Goal: Information Seeking & Learning: Compare options

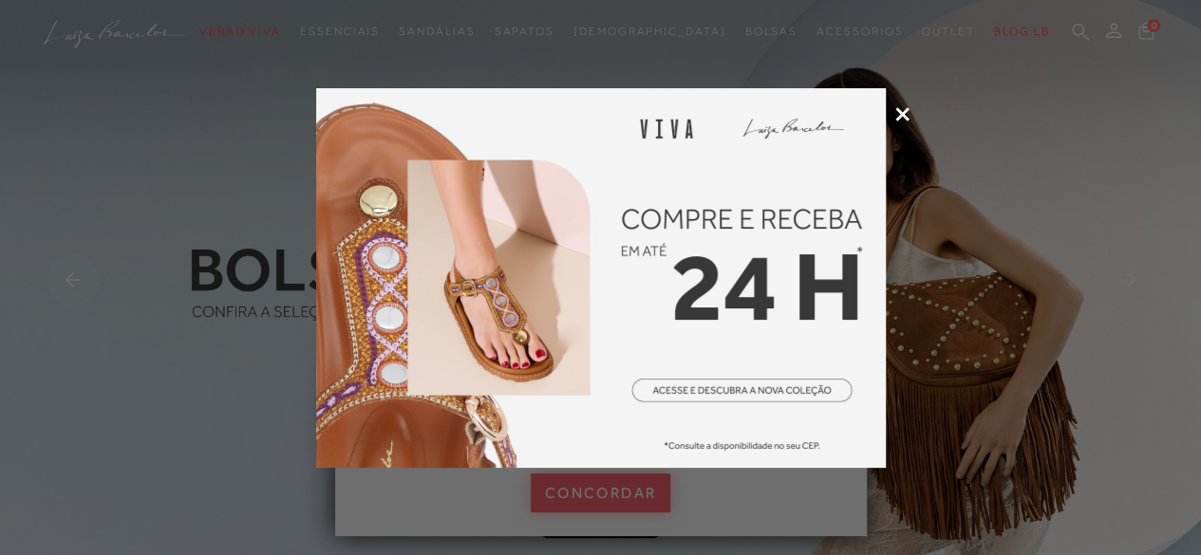
click at [903, 110] on icon at bounding box center [902, 114] width 14 height 14
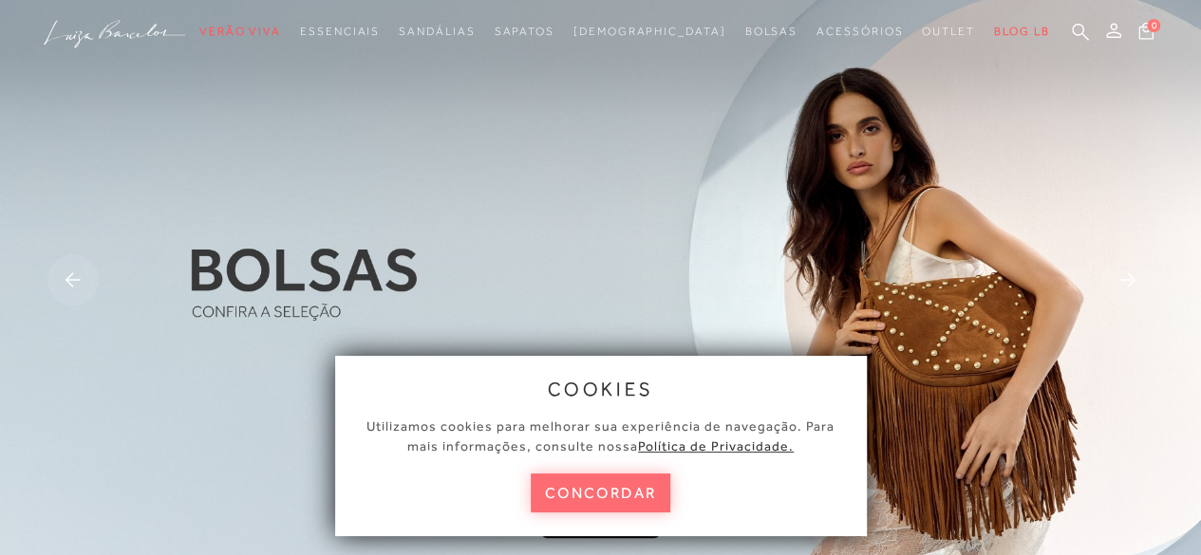
click at [590, 483] on button "concordar" at bounding box center [601, 493] width 140 height 39
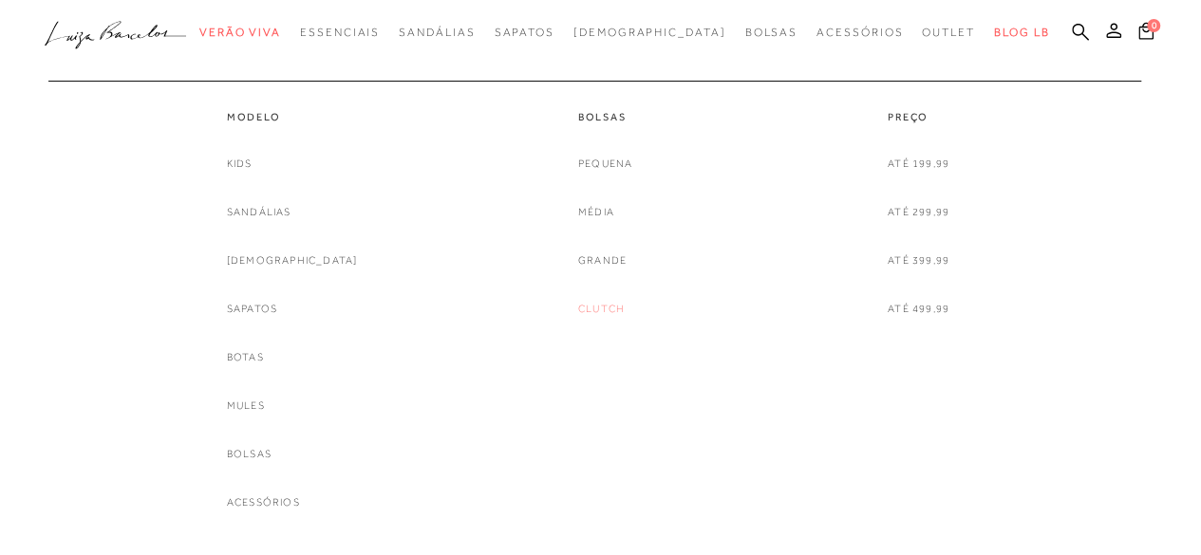
click at [589, 307] on link "Clutch" at bounding box center [601, 309] width 47 height 20
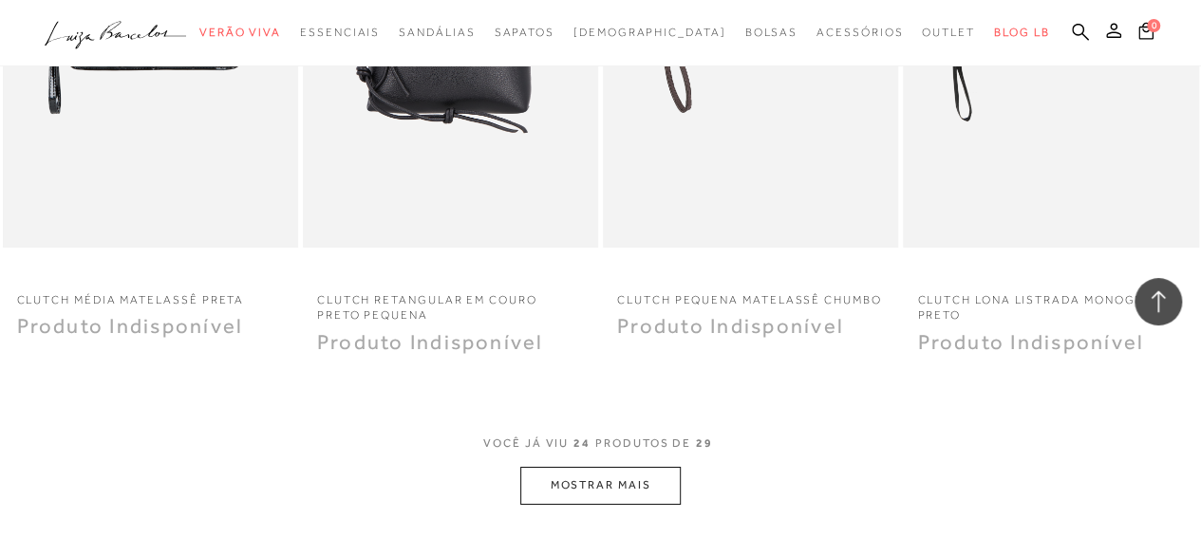
scroll to position [3607, 0]
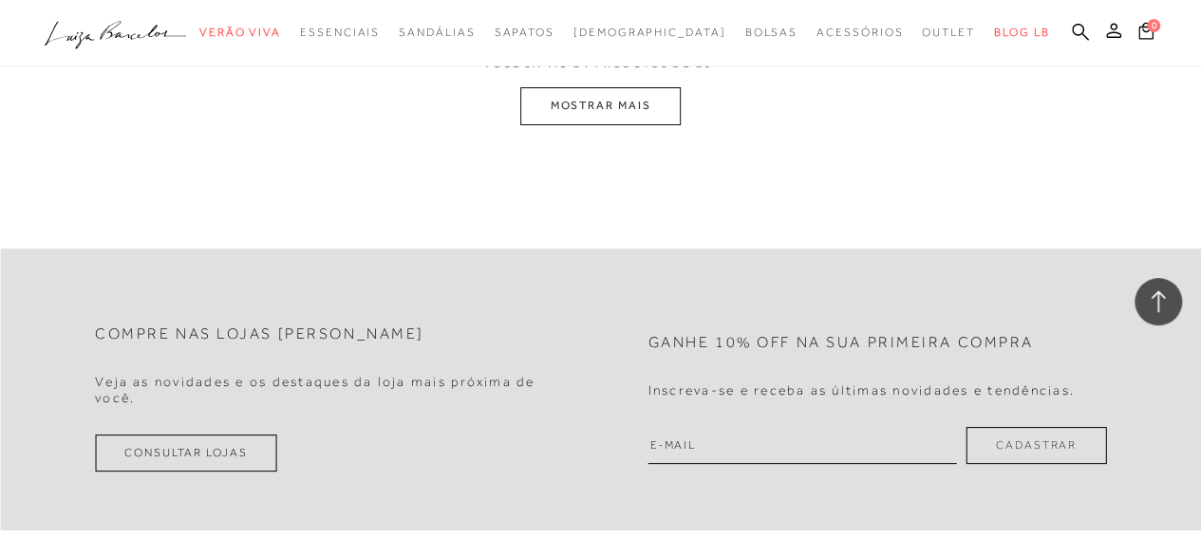
click at [647, 117] on button "MOSTRAR MAIS" at bounding box center [599, 105] width 159 height 37
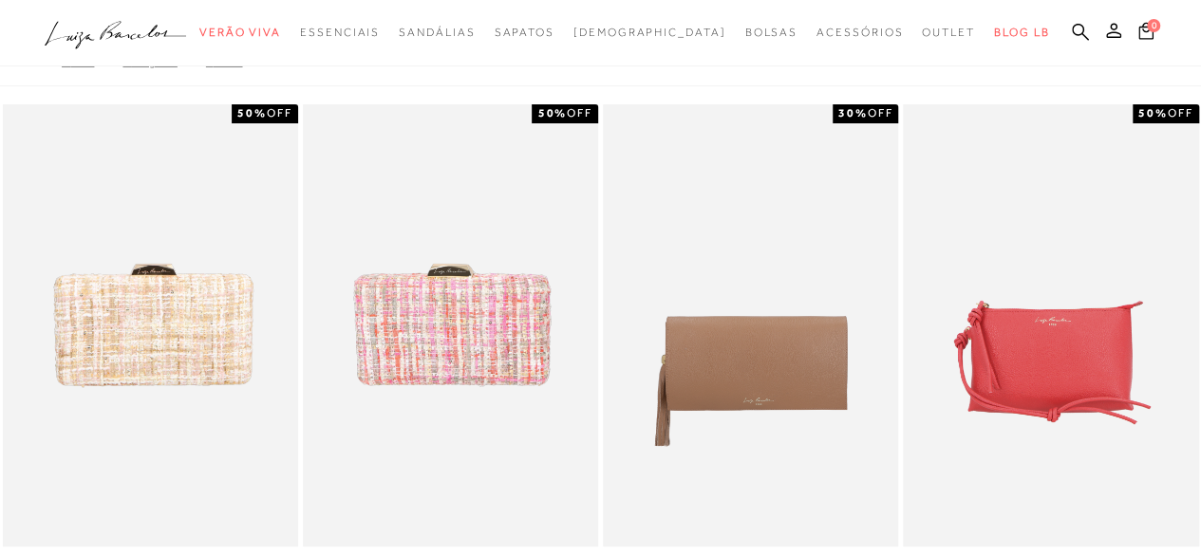
scroll to position [0, 0]
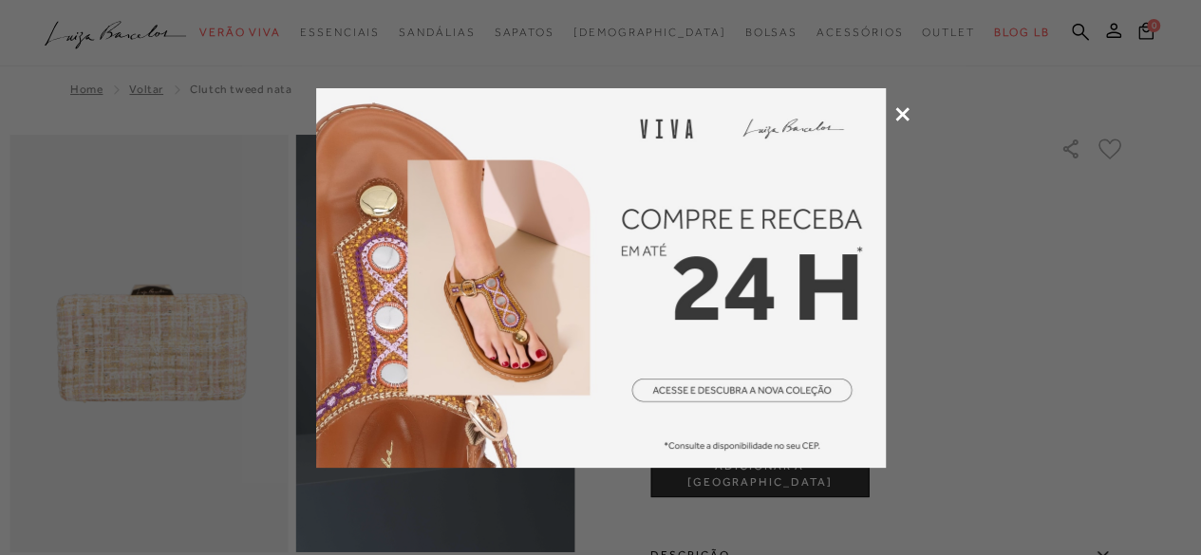
click at [905, 111] on icon at bounding box center [902, 114] width 14 height 14
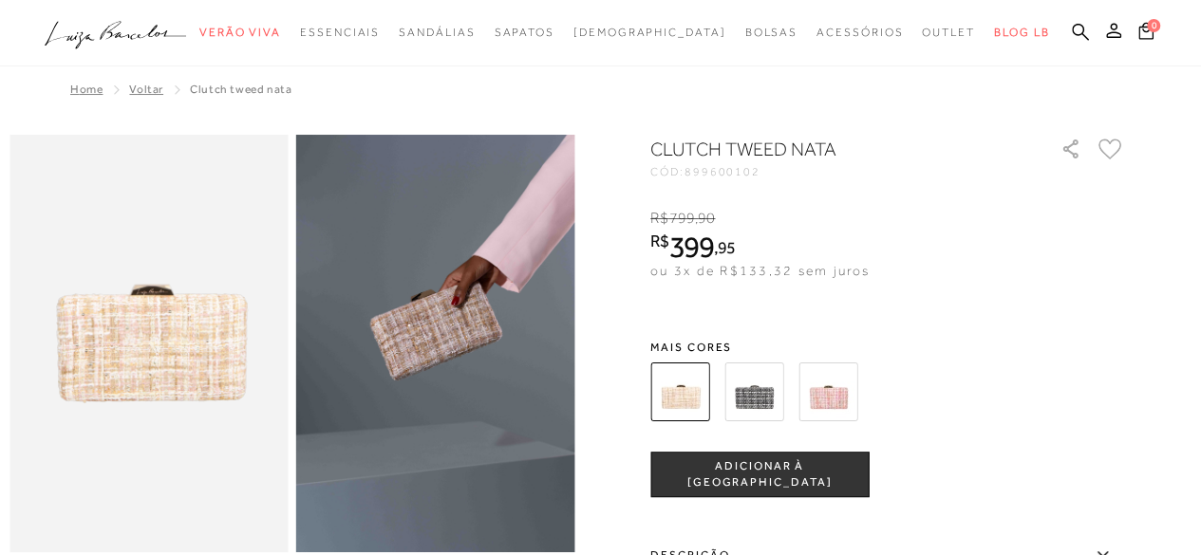
click at [771, 385] on img at bounding box center [753, 392] width 59 height 59
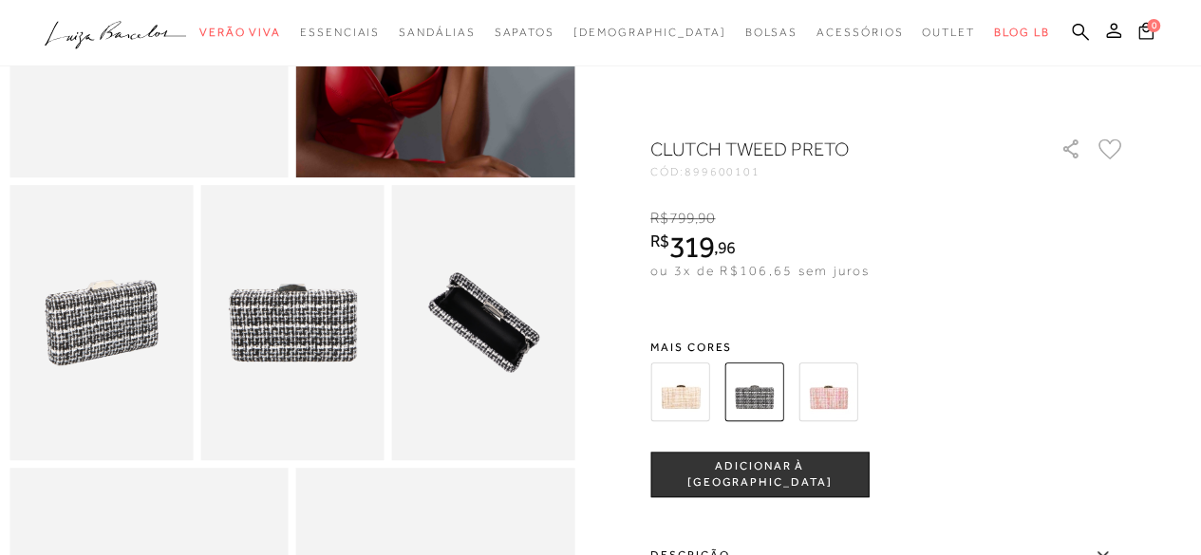
scroll to position [380, 0]
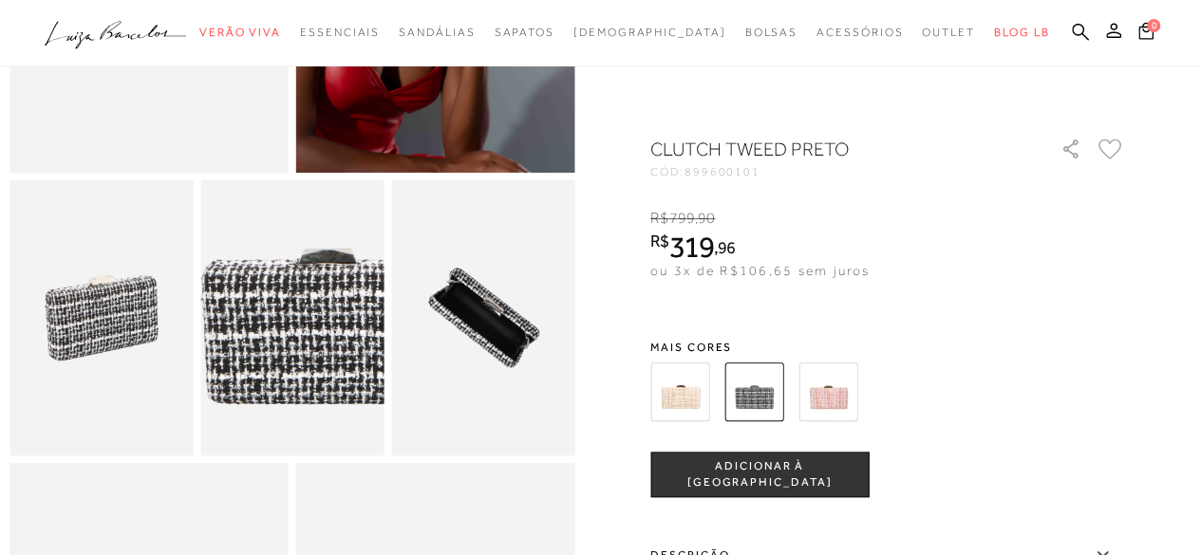
click at [255, 324] on img at bounding box center [327, 326] width 366 height 550
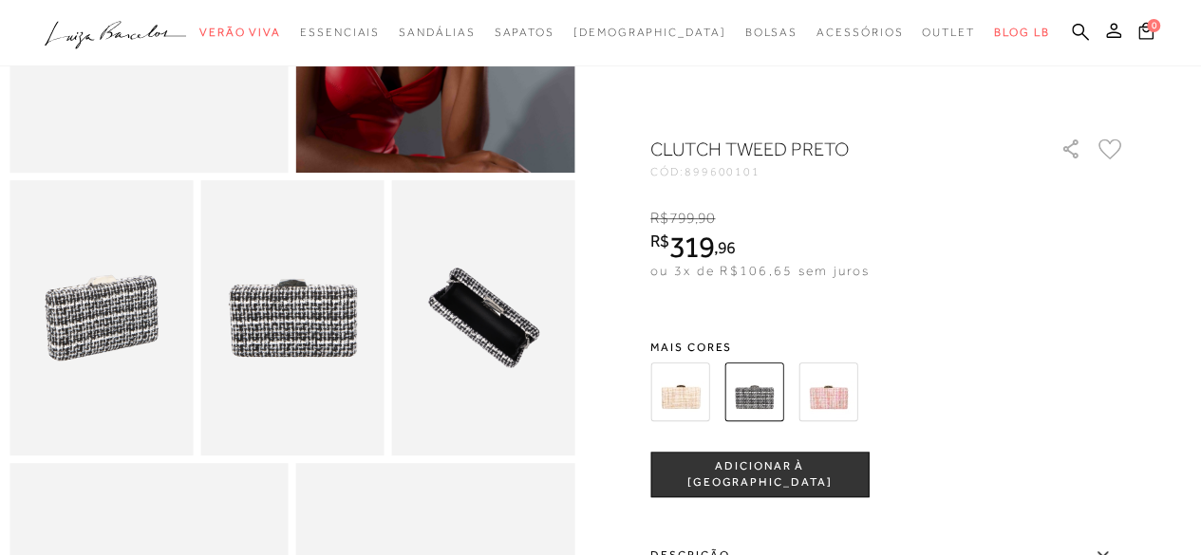
click at [833, 397] on img at bounding box center [827, 392] width 59 height 59
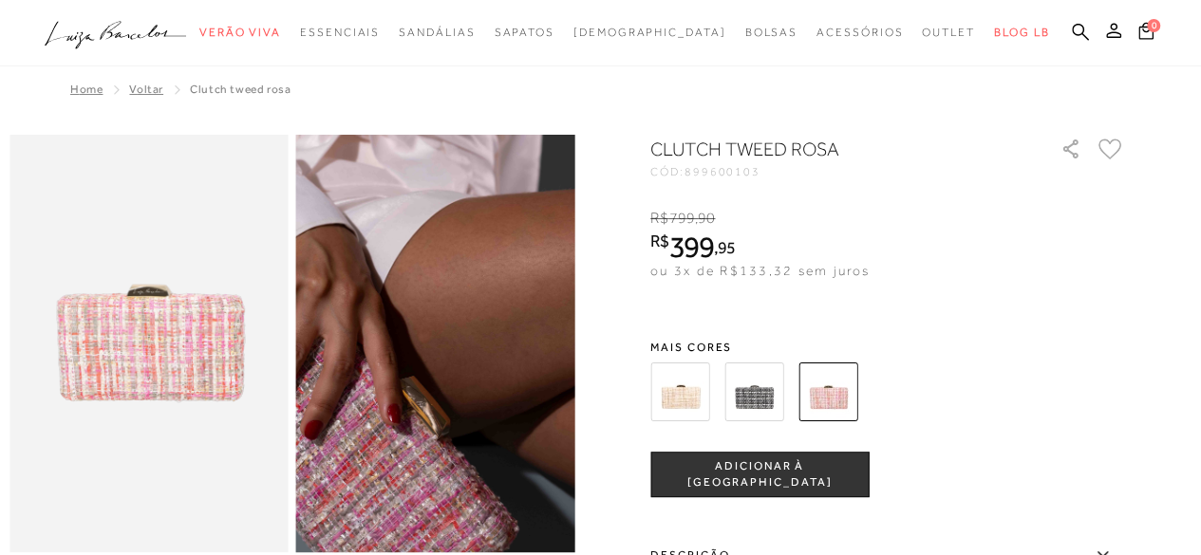
scroll to position [285, 0]
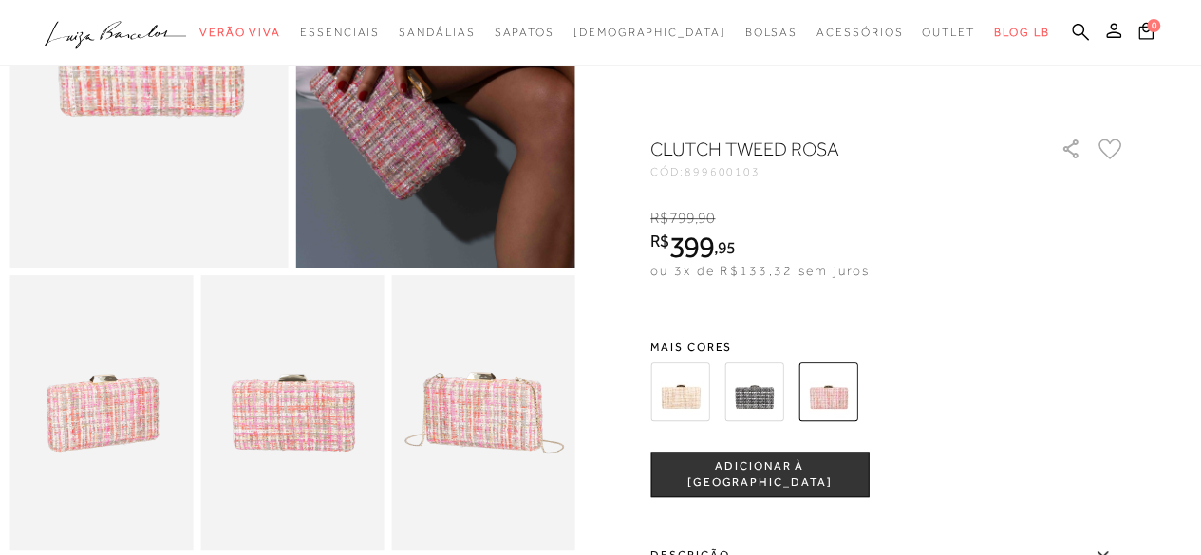
click at [694, 383] on img at bounding box center [679, 392] width 59 height 59
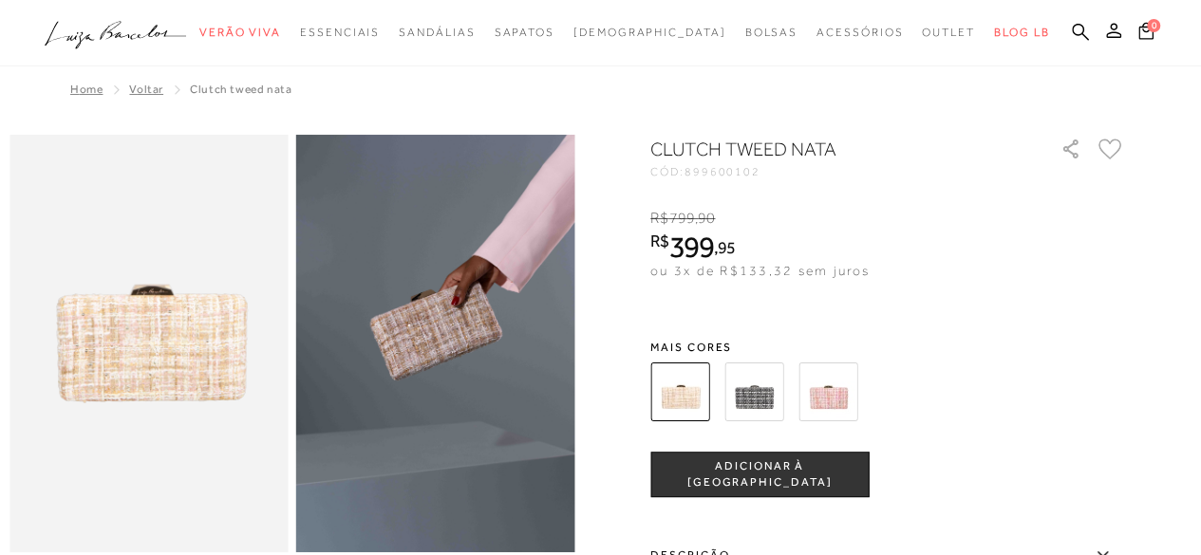
click at [224, 344] on img at bounding box center [148, 344] width 279 height 418
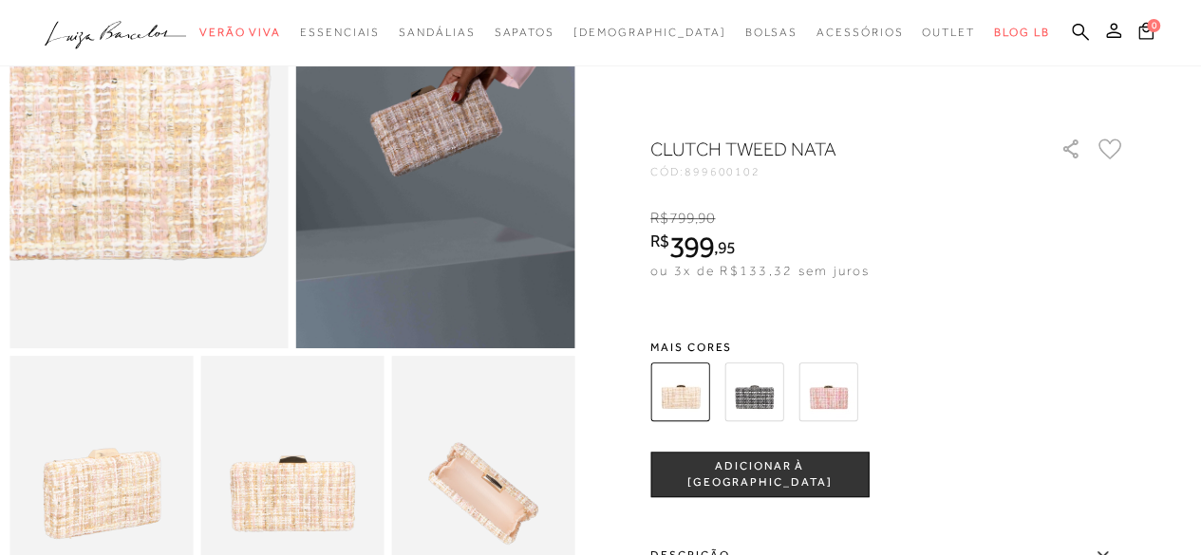
scroll to position [285, 0]
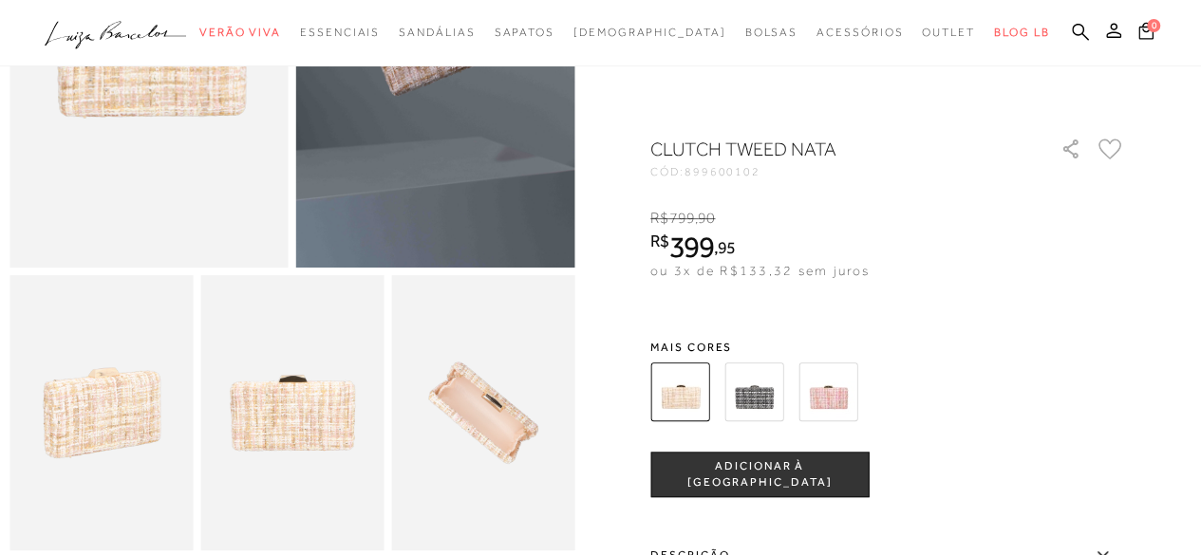
click at [289, 377] on img at bounding box center [291, 412] width 183 height 275
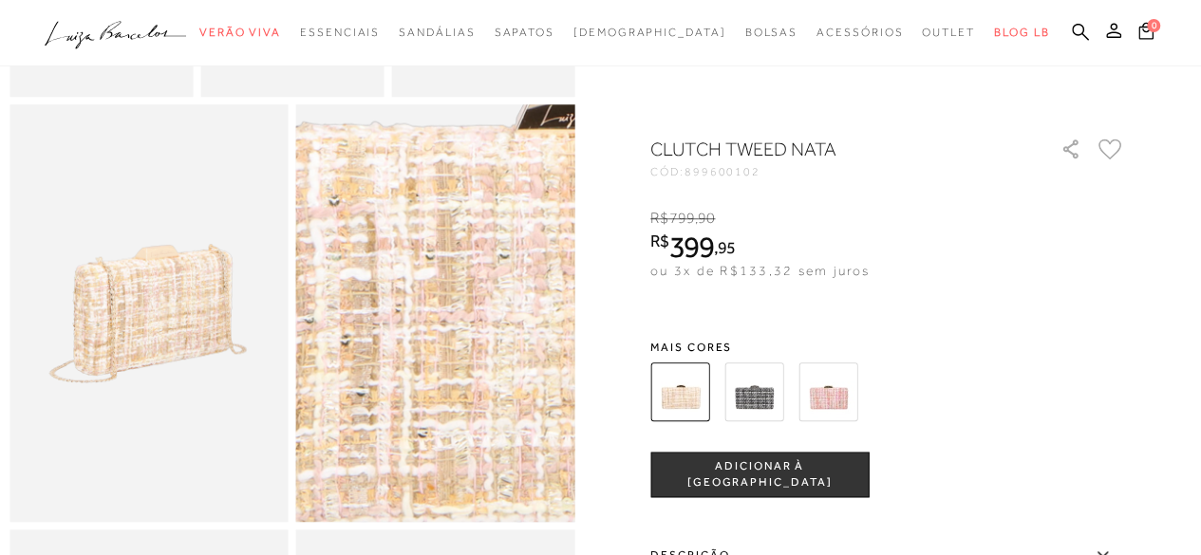
scroll to position [949, 0]
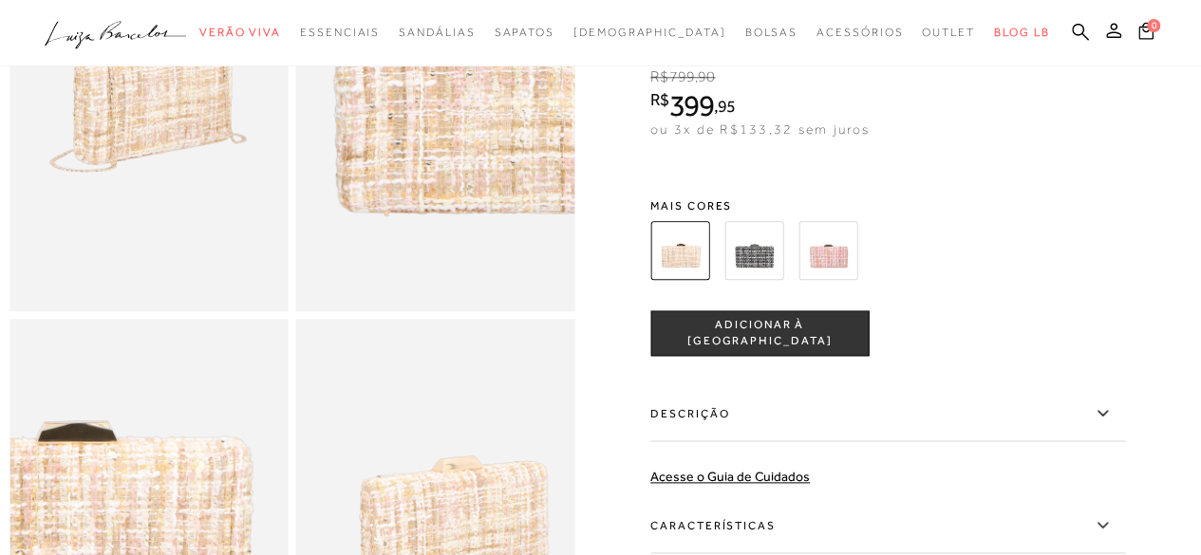
click at [146, 132] on img at bounding box center [148, 103] width 279 height 418
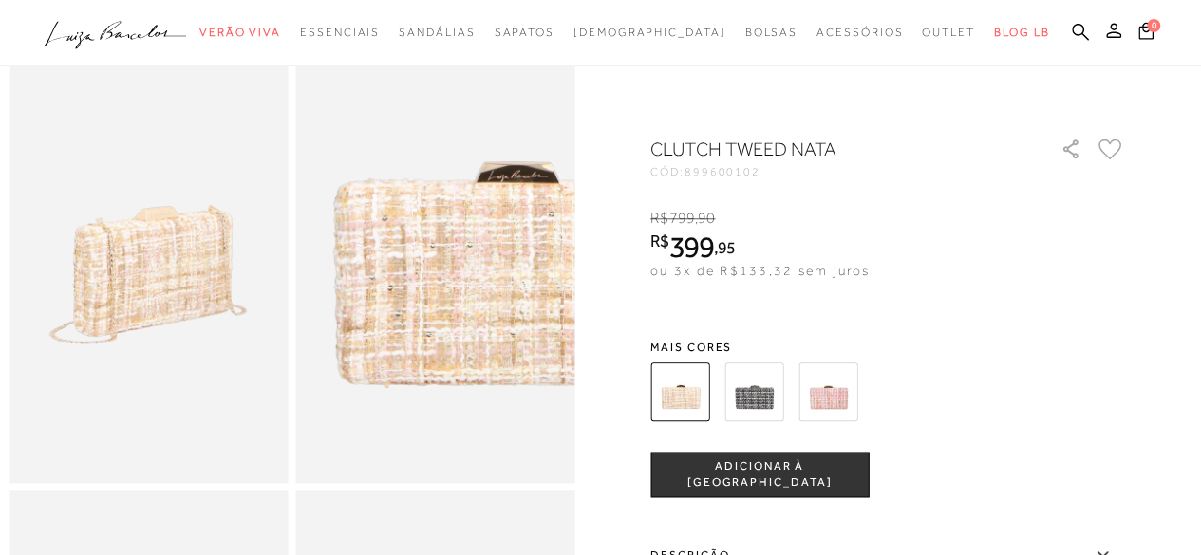
scroll to position [664, 0]
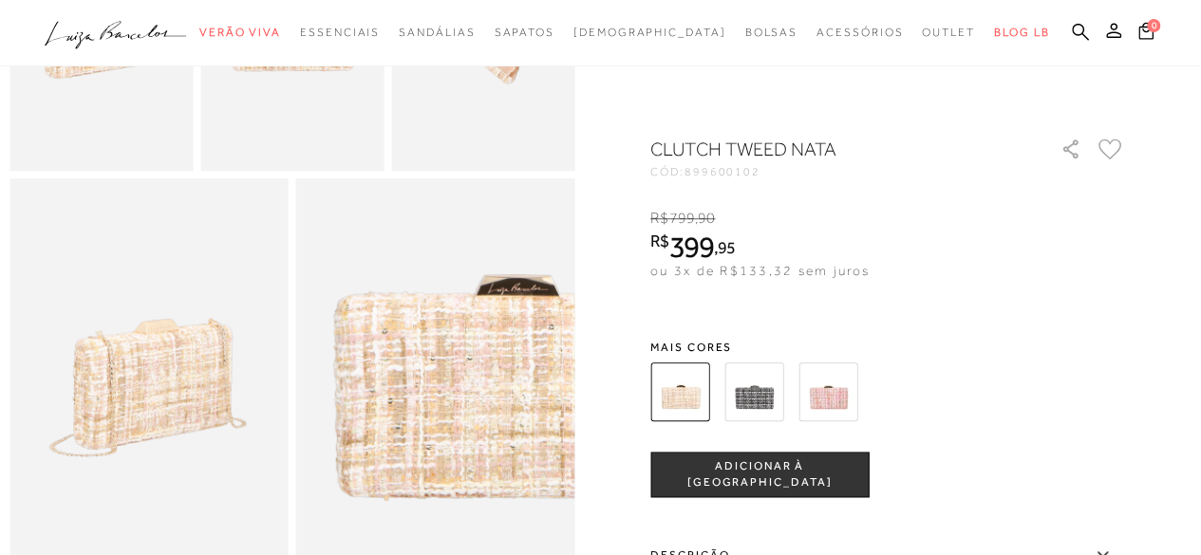
click at [763, 388] on img at bounding box center [753, 392] width 59 height 59
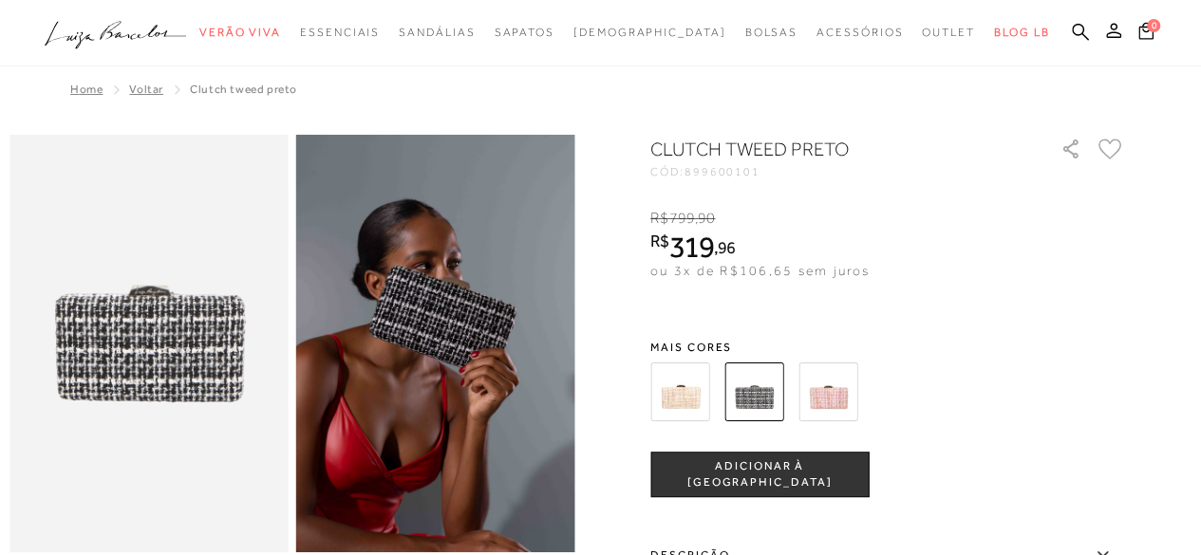
click at [833, 394] on img at bounding box center [827, 392] width 59 height 59
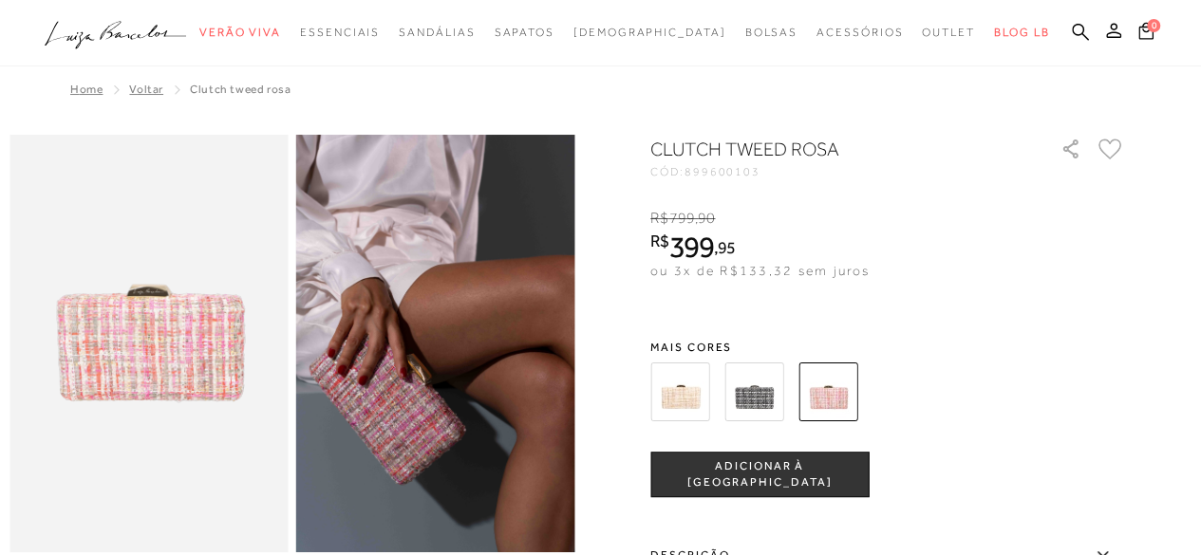
click at [755, 409] on img at bounding box center [753, 392] width 59 height 59
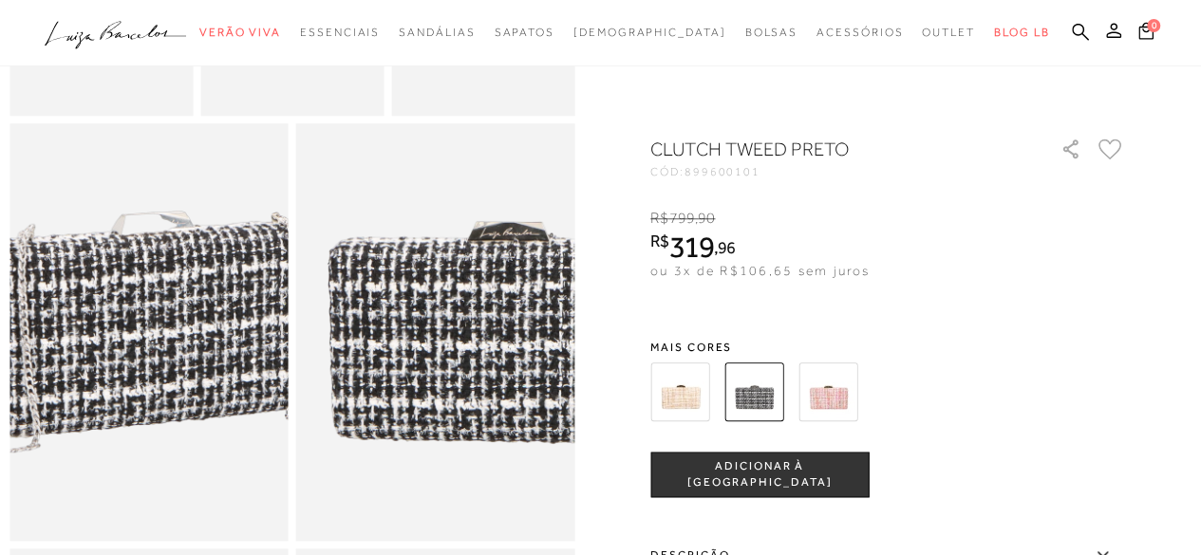
scroll to position [759, 0]
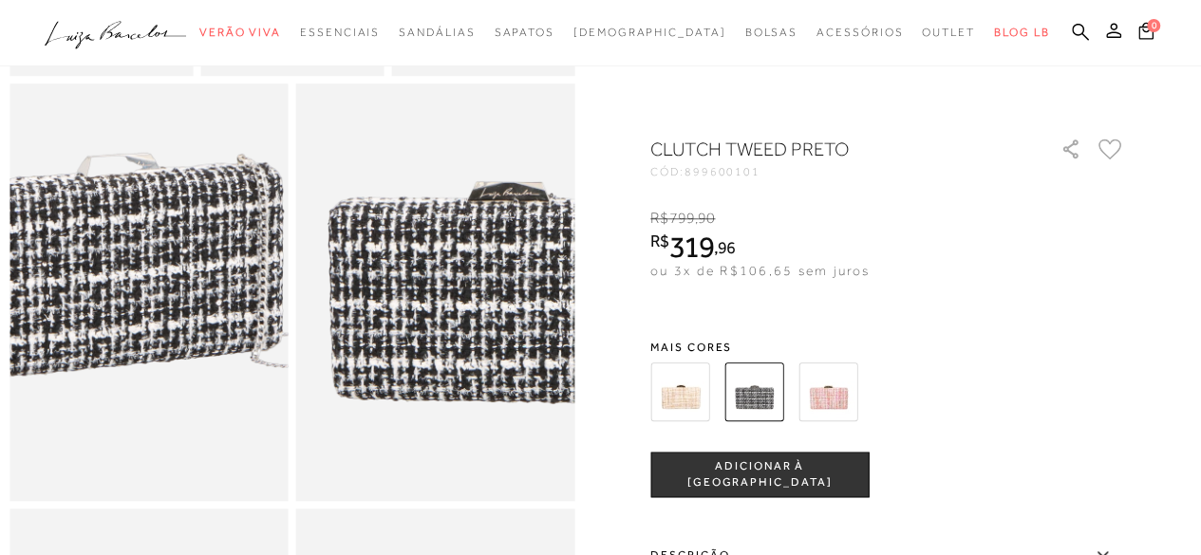
click at [180, 334] on img at bounding box center [114, 274] width 557 height 836
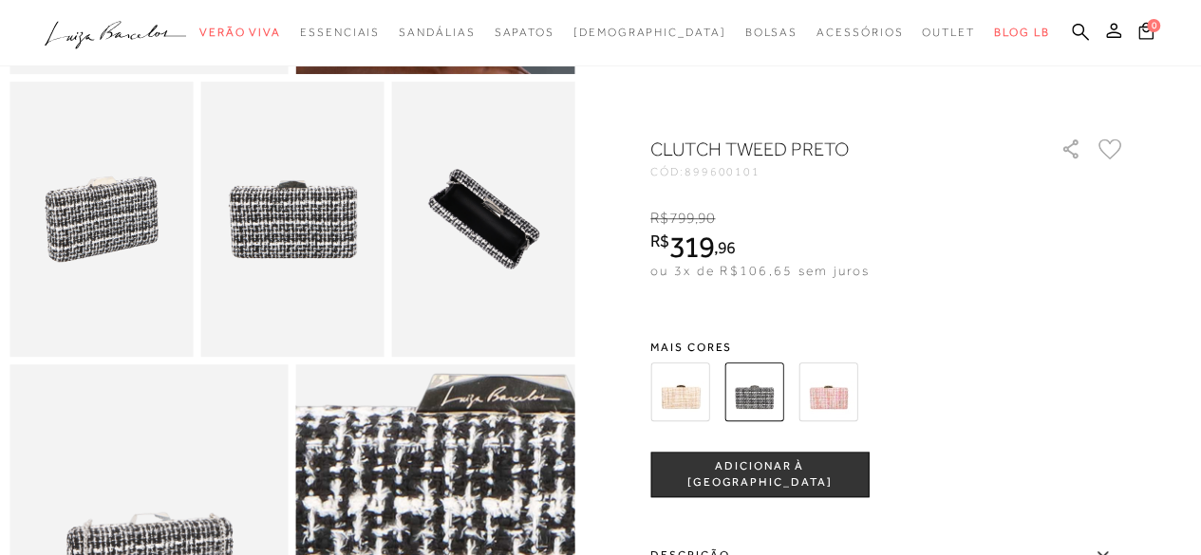
scroll to position [475, 0]
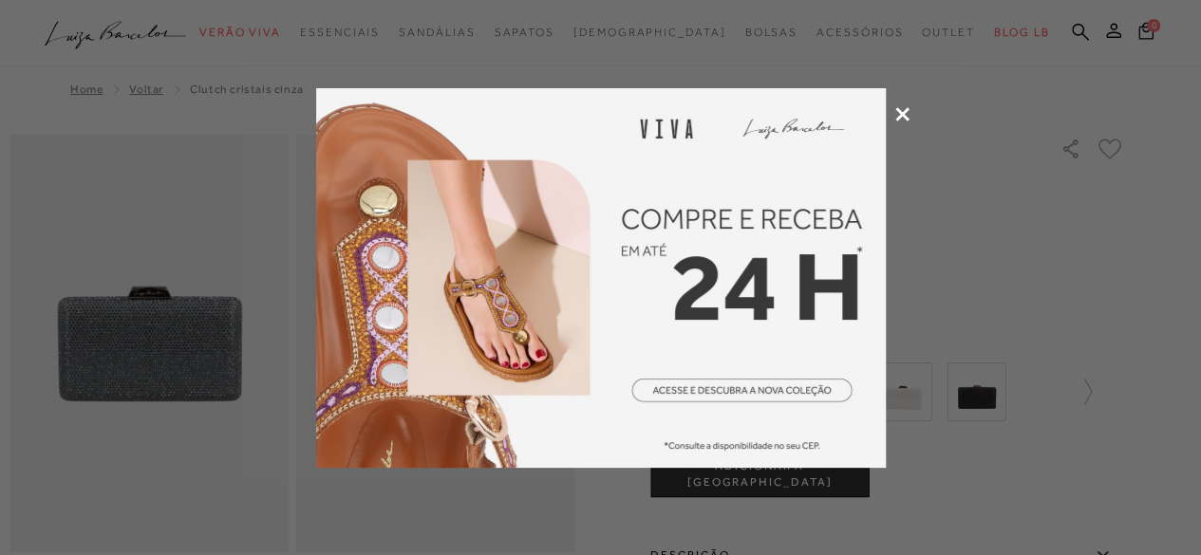
click at [896, 111] on icon at bounding box center [902, 114] width 14 height 14
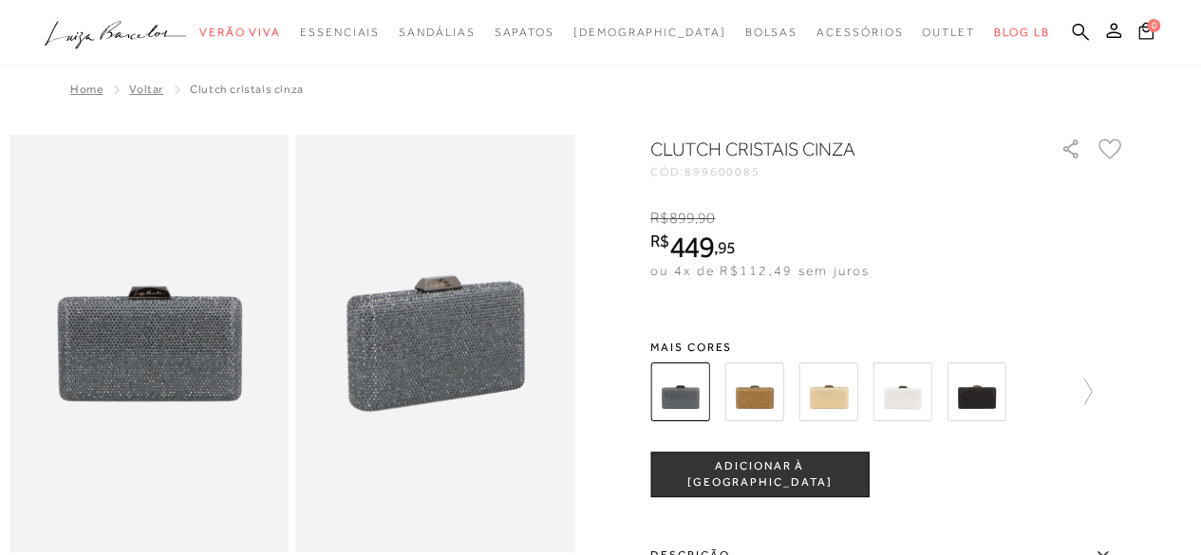
click at [974, 392] on img at bounding box center [975, 392] width 59 height 59
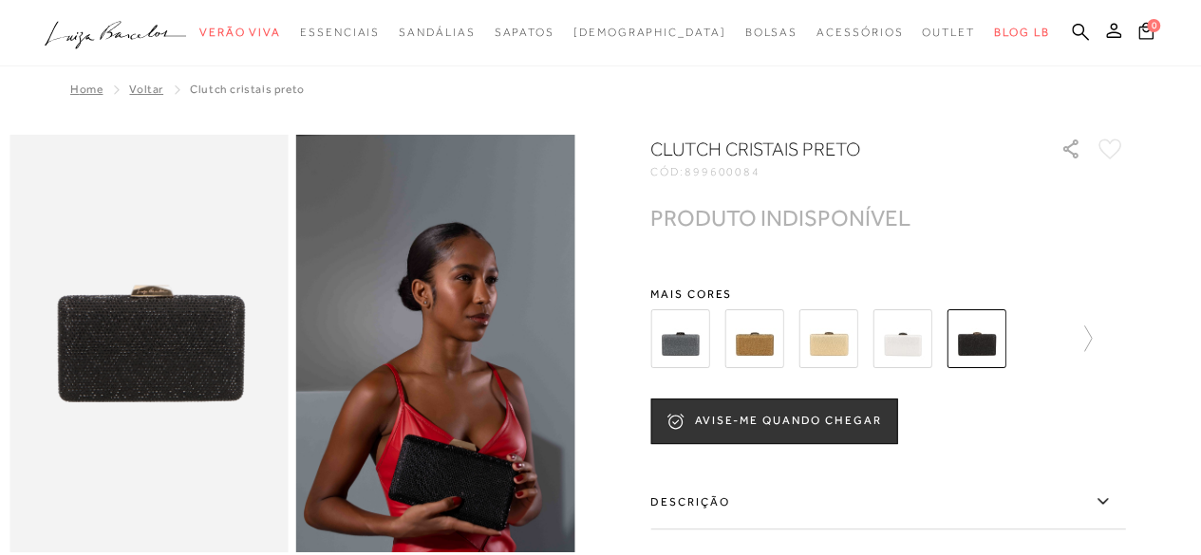
click at [909, 335] on img at bounding box center [901, 338] width 59 height 59
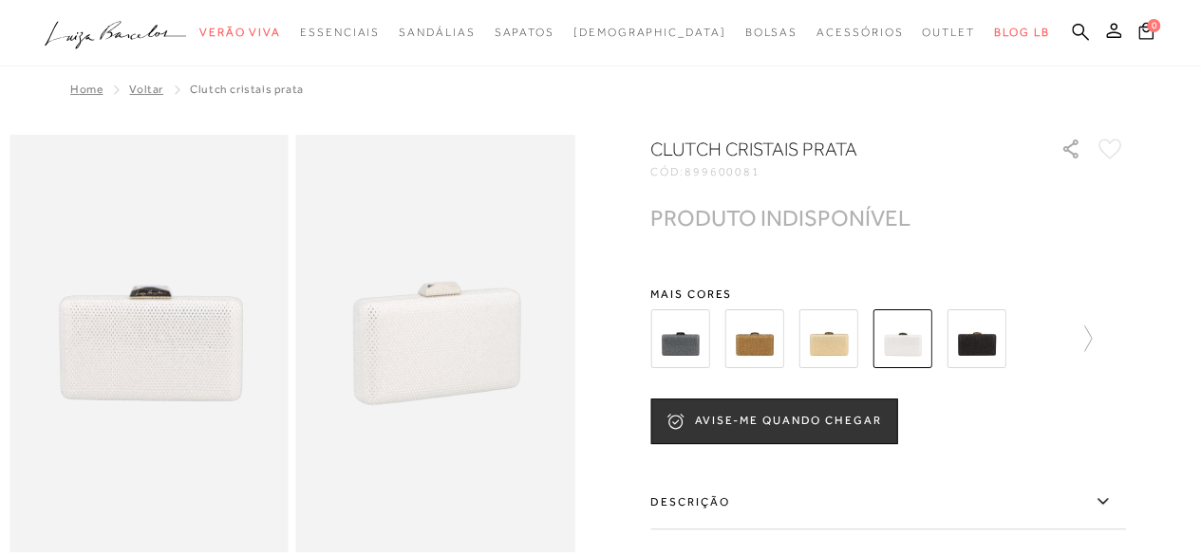
click at [833, 332] on img at bounding box center [827, 338] width 59 height 59
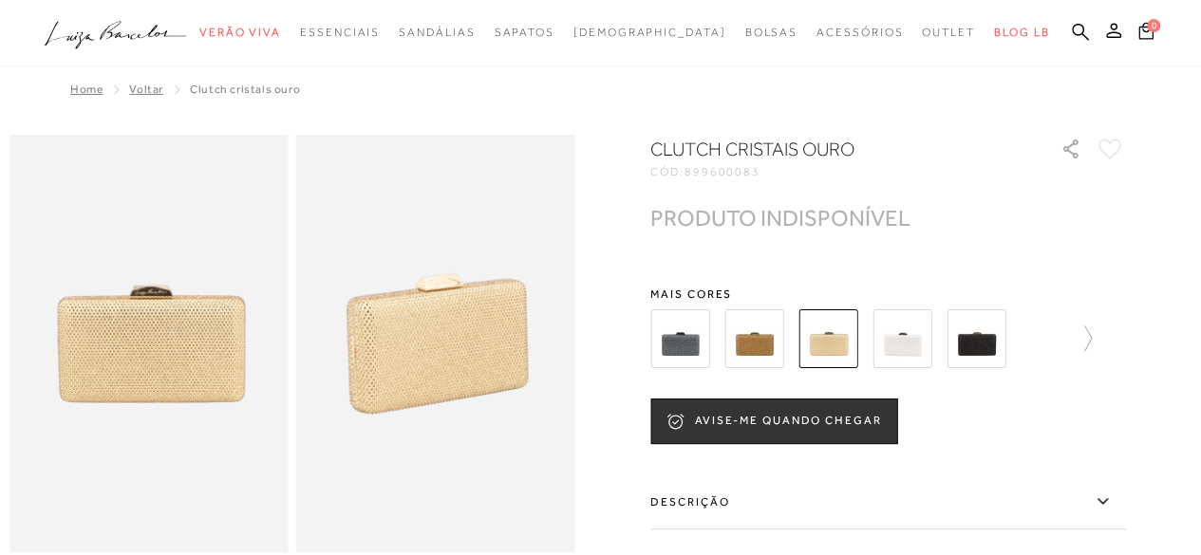
click at [755, 340] on img at bounding box center [753, 338] width 59 height 59
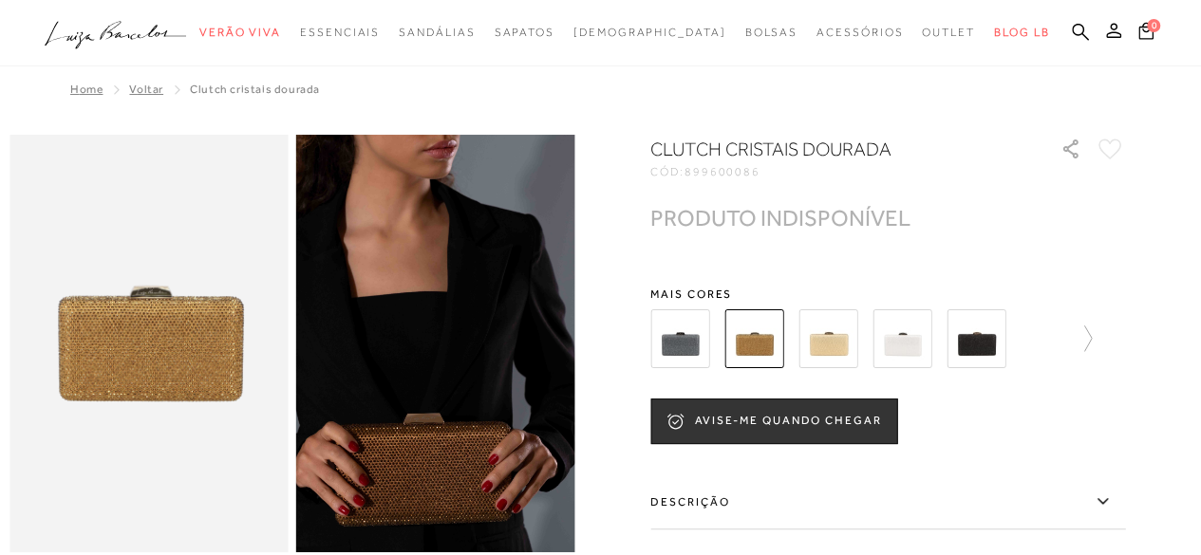
click at [688, 341] on img at bounding box center [679, 338] width 59 height 59
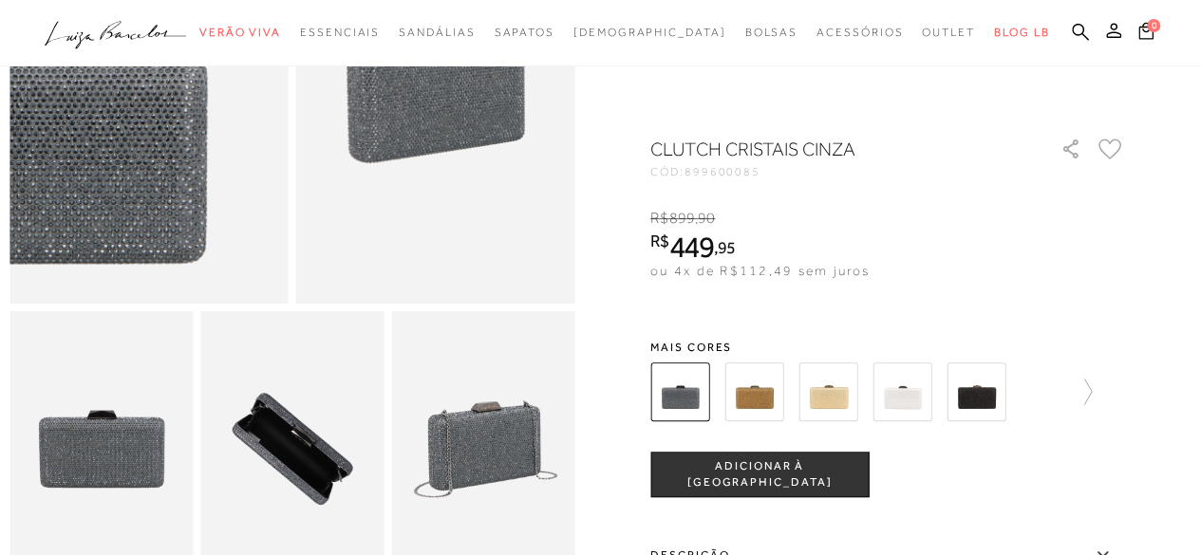
scroll to position [380, 0]
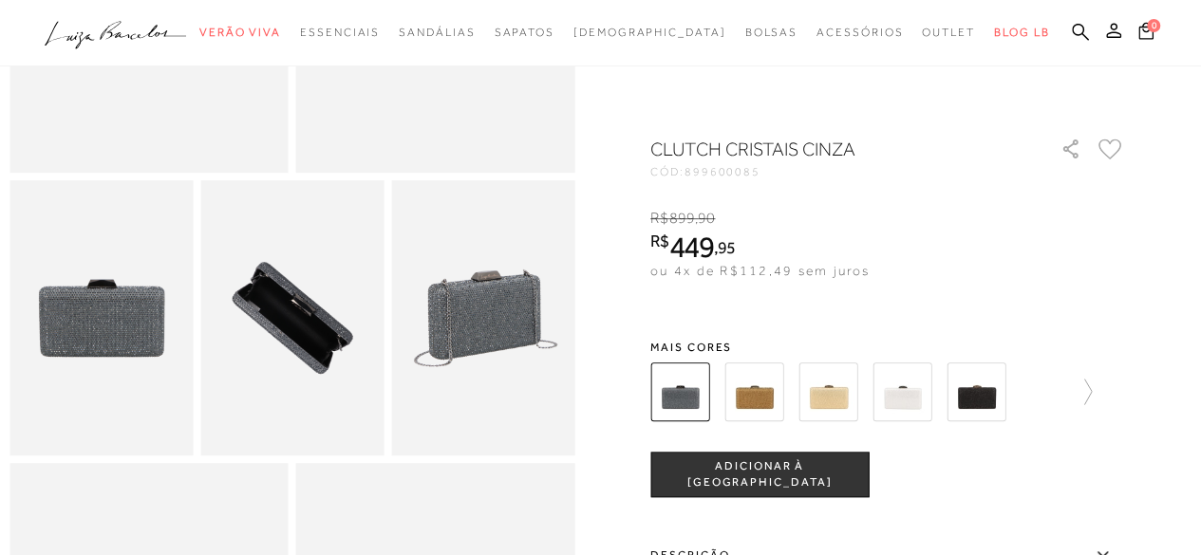
click at [514, 331] on img at bounding box center [482, 317] width 183 height 275
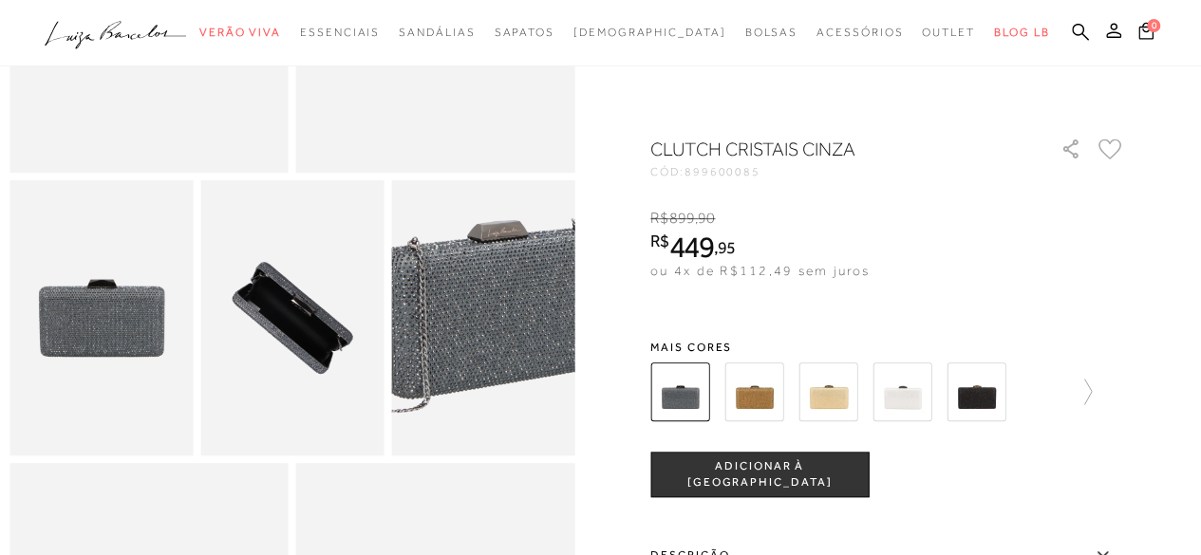
click at [478, 335] on img at bounding box center [492, 316] width 366 height 550
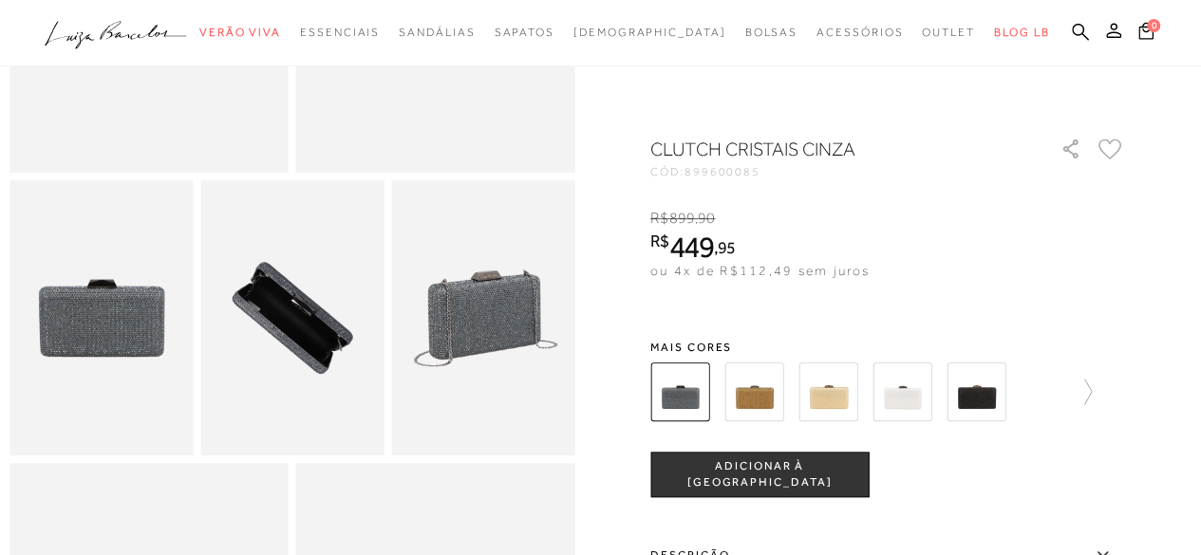
click at [308, 329] on img at bounding box center [291, 317] width 183 height 275
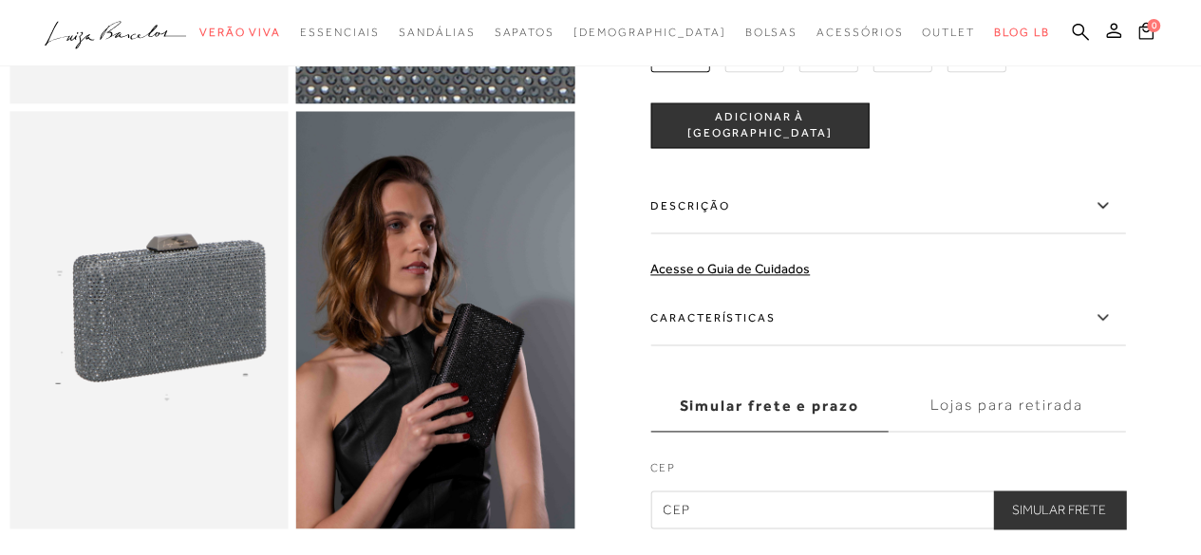
scroll to position [1234, 0]
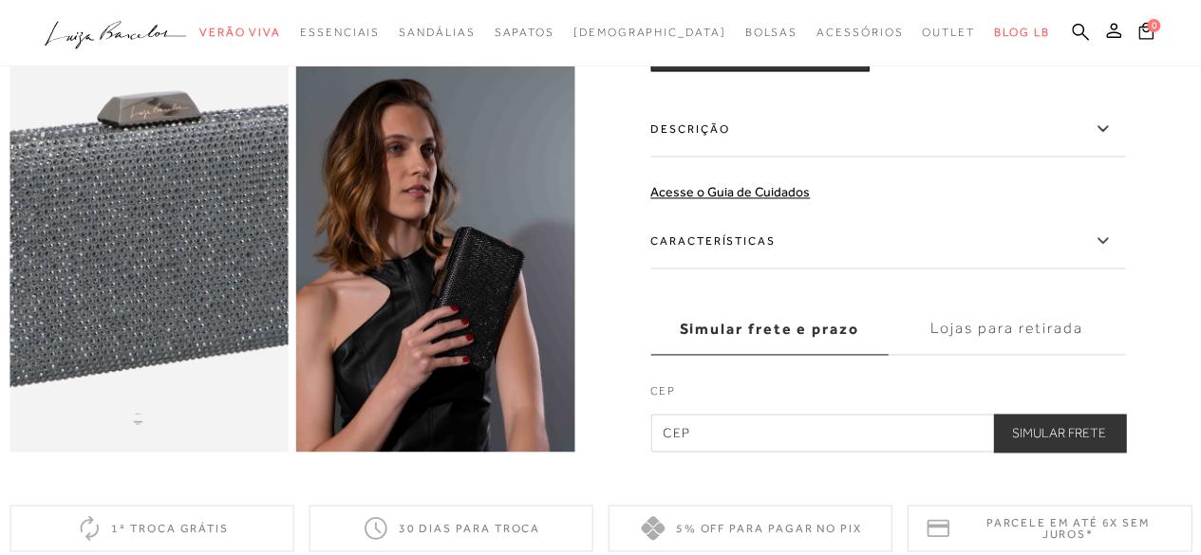
click at [194, 255] on img at bounding box center [100, 264] width 557 height 836
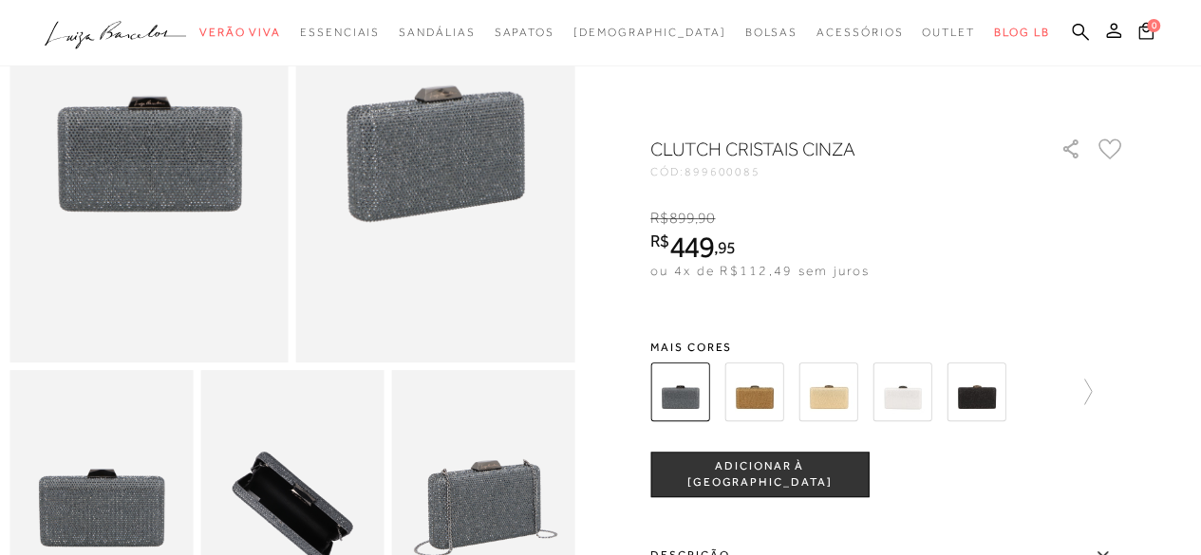
scroll to position [0, 0]
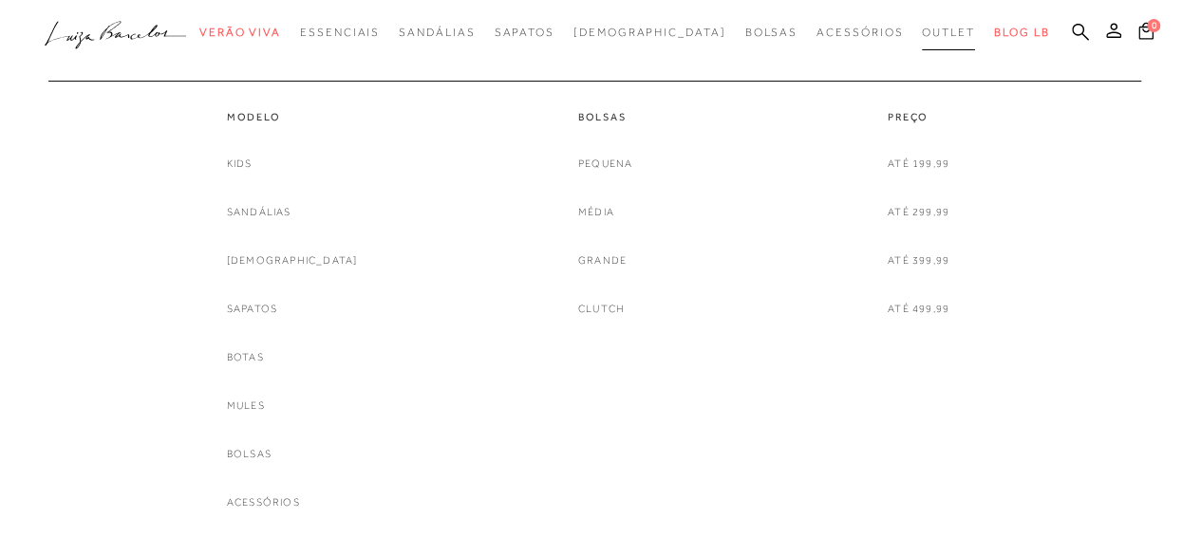
click at [922, 33] on span "Outlet" at bounding box center [948, 32] width 53 height 13
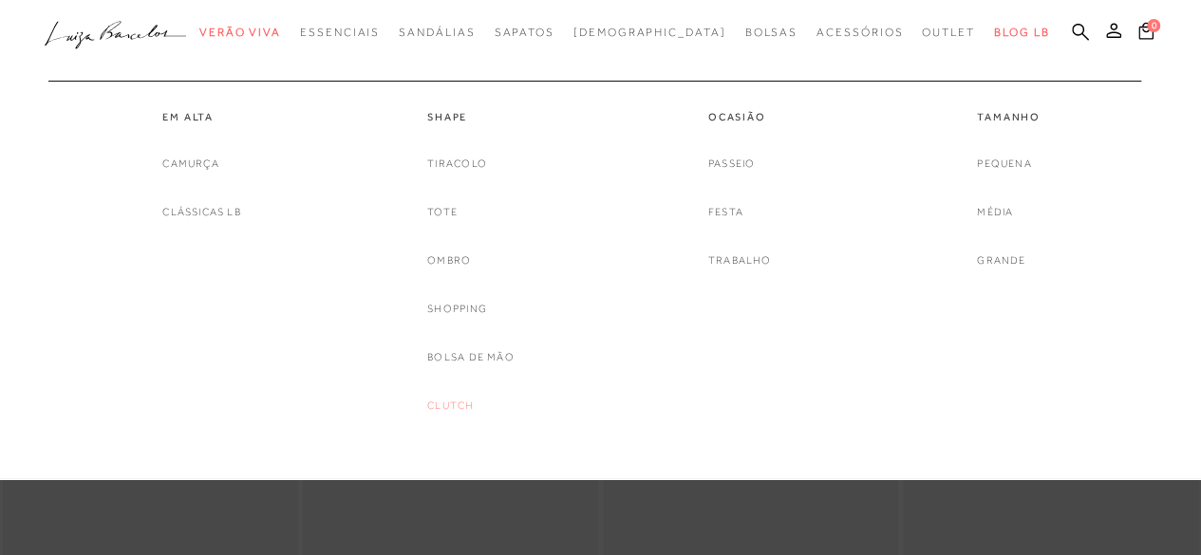
click at [458, 403] on link "Clutch" at bounding box center [450, 406] width 47 height 20
click at [733, 212] on link "Festa" at bounding box center [725, 212] width 35 height 20
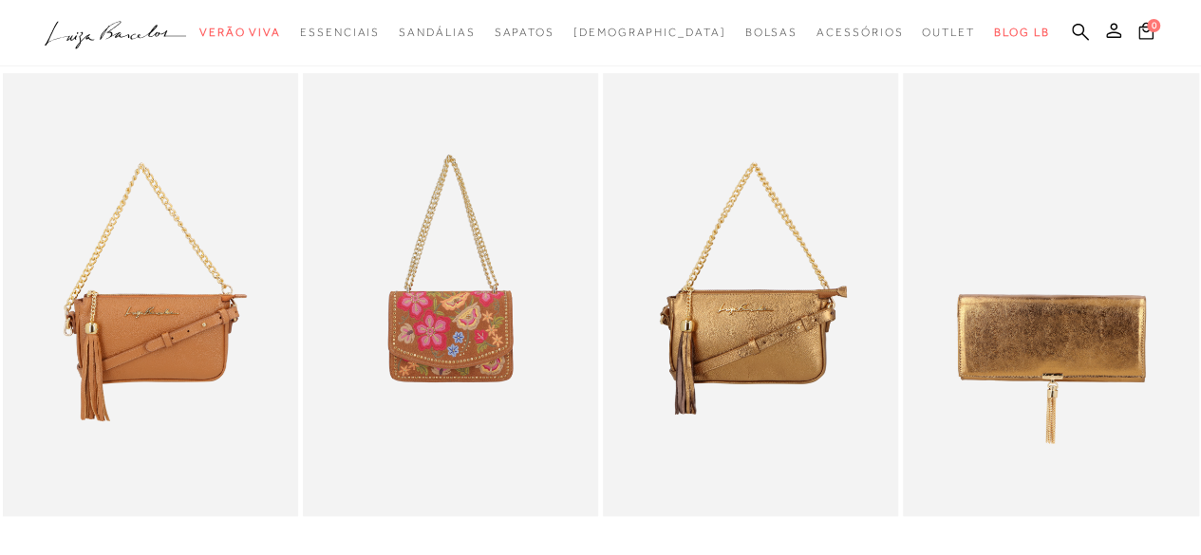
scroll to position [380, 0]
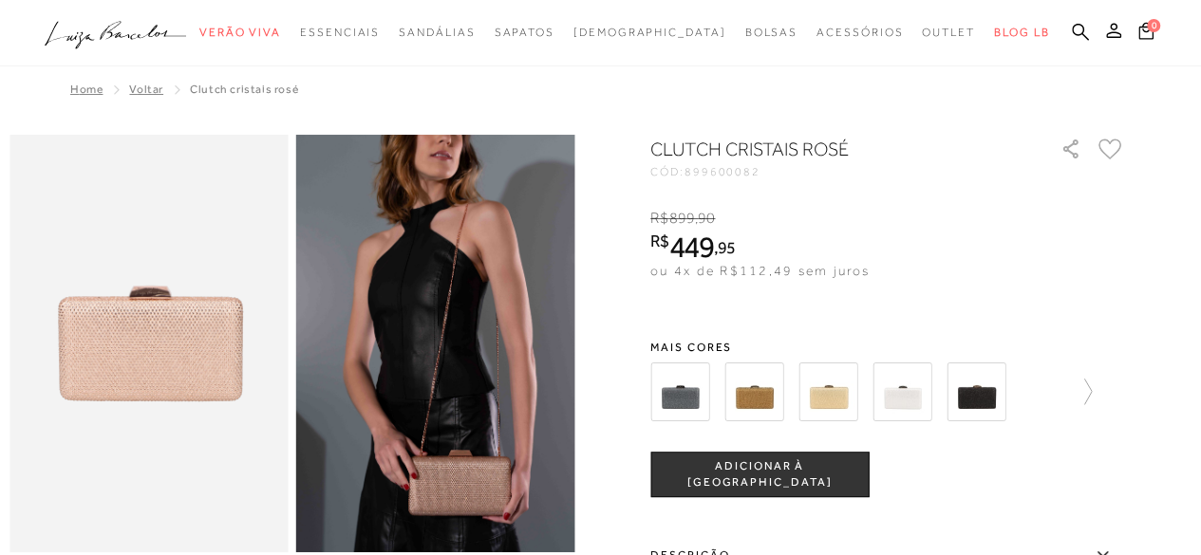
click at [169, 362] on img at bounding box center [148, 344] width 279 height 418
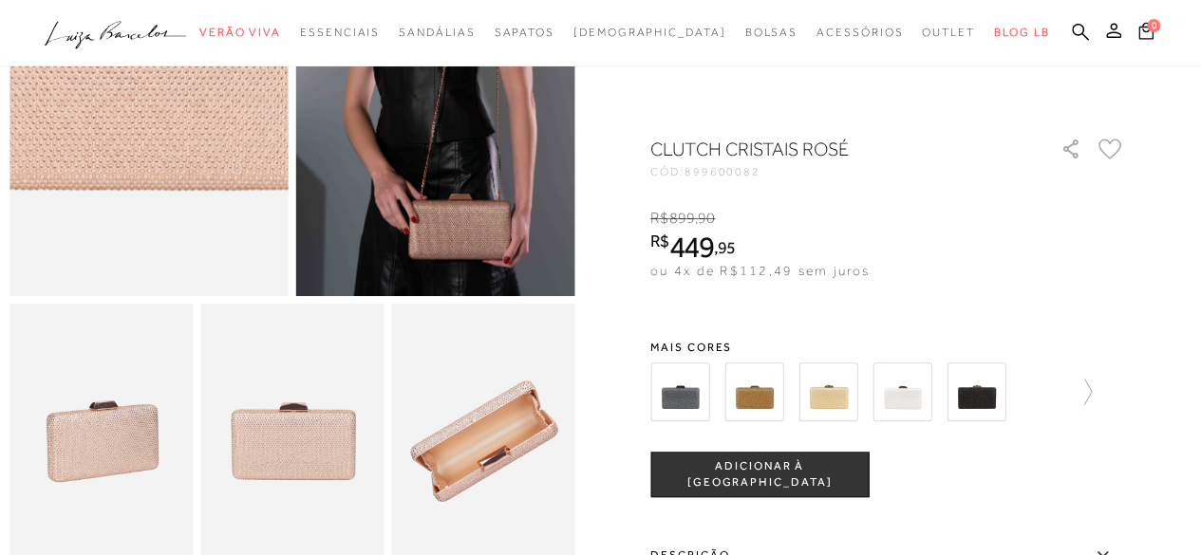
scroll to position [285, 0]
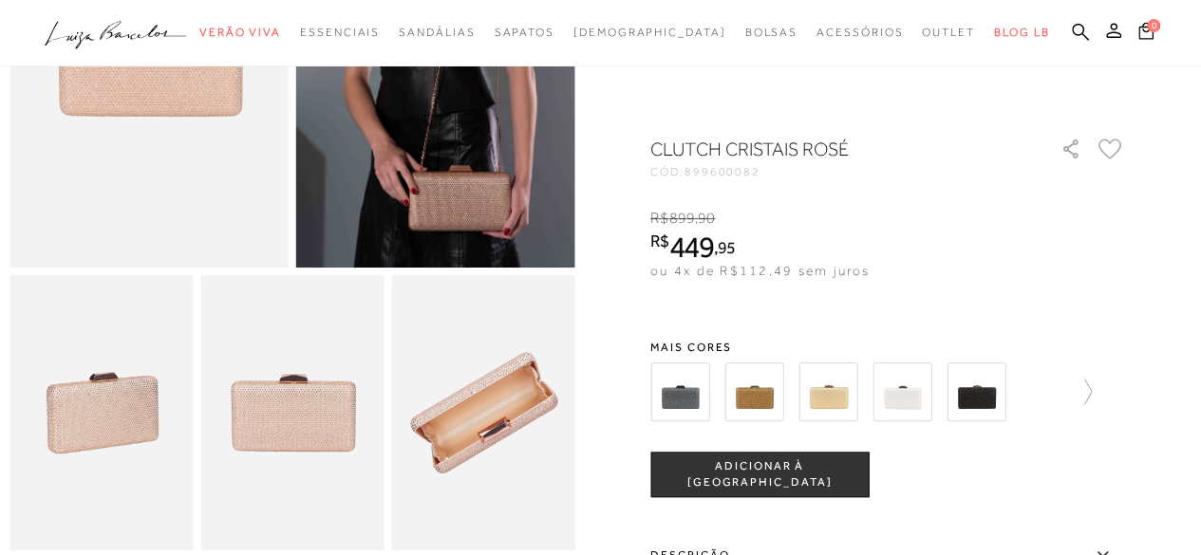
click at [103, 424] on img at bounding box center [100, 412] width 183 height 275
click at [340, 446] on img at bounding box center [291, 412] width 183 height 275
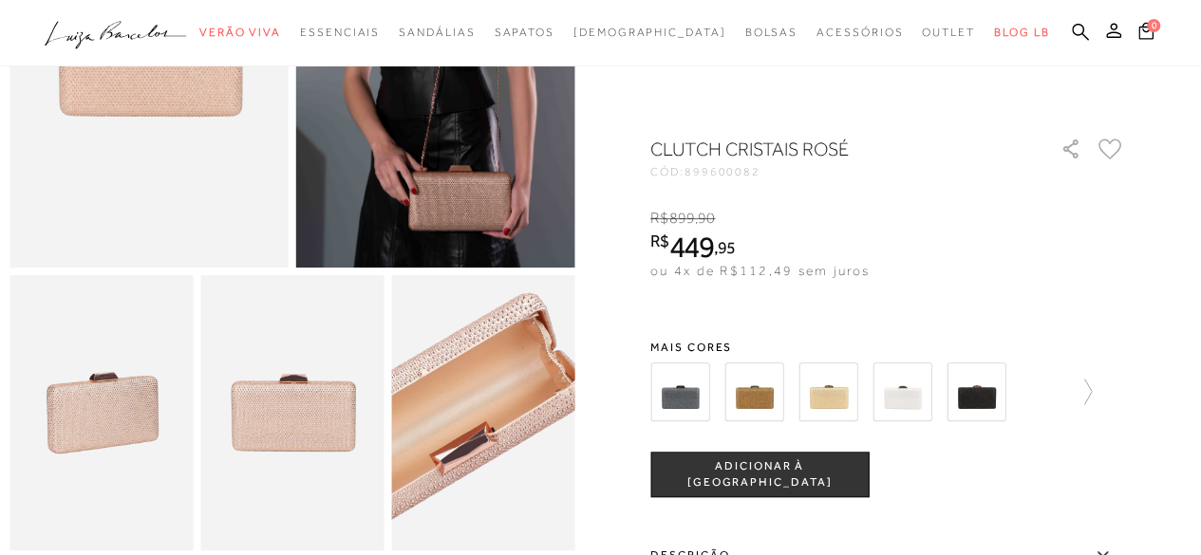
scroll to position [0, 0]
